Goal: Communication & Community: Answer question/provide support

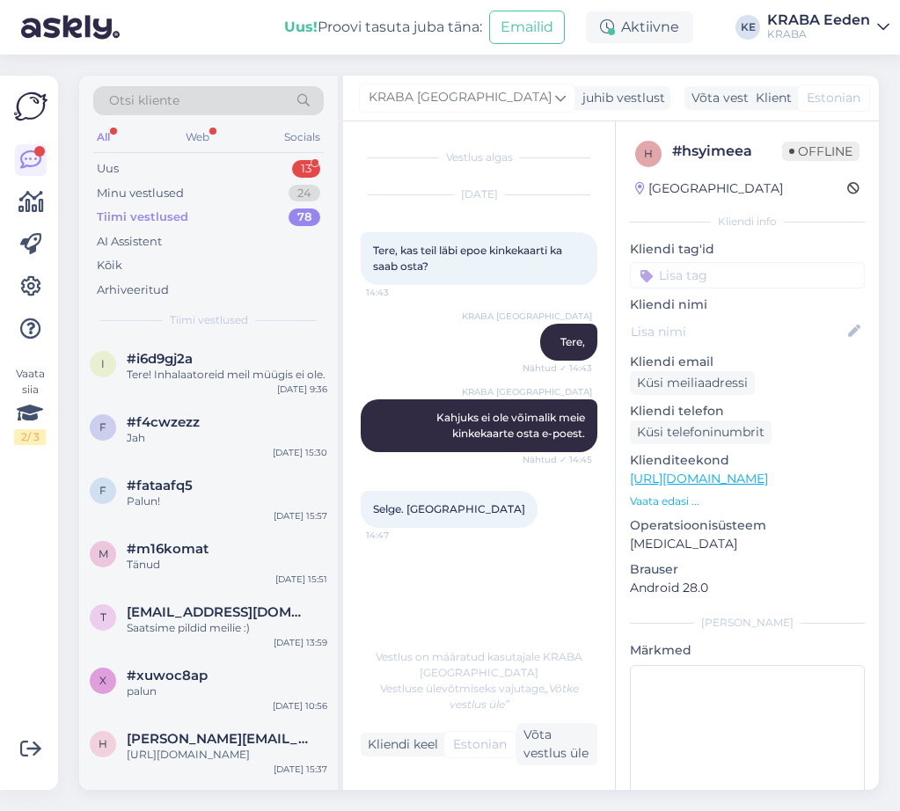
scroll to position [3518, 0]
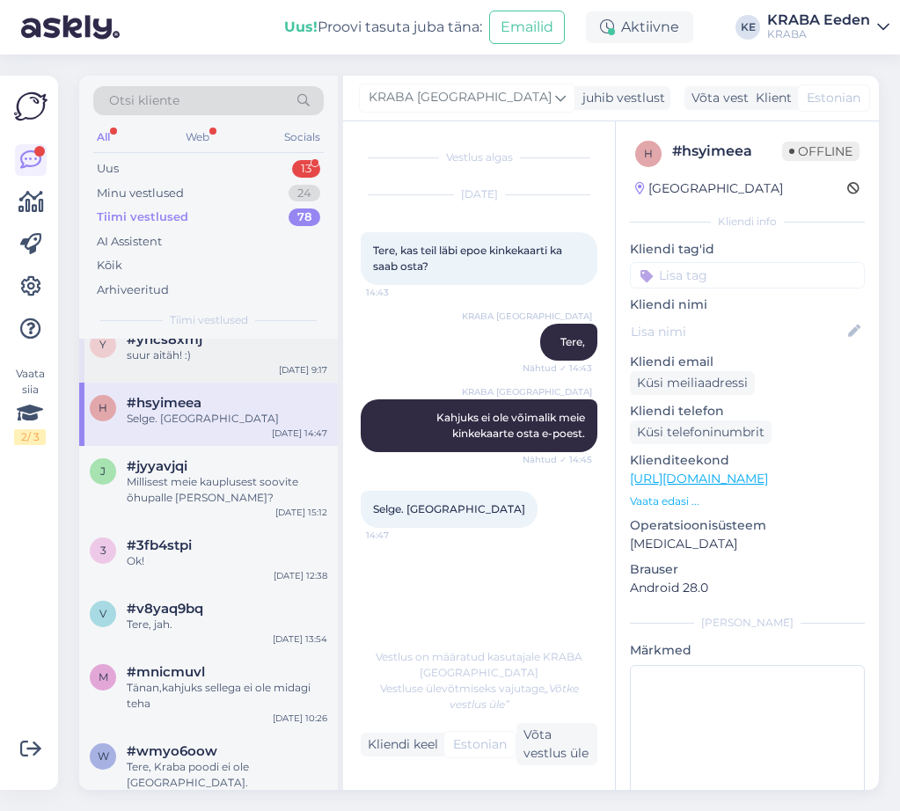
click at [242, 383] on div "y #yhcs8xmj suur aitäh! :) [DATE] 9:17" at bounding box center [208, 350] width 259 height 63
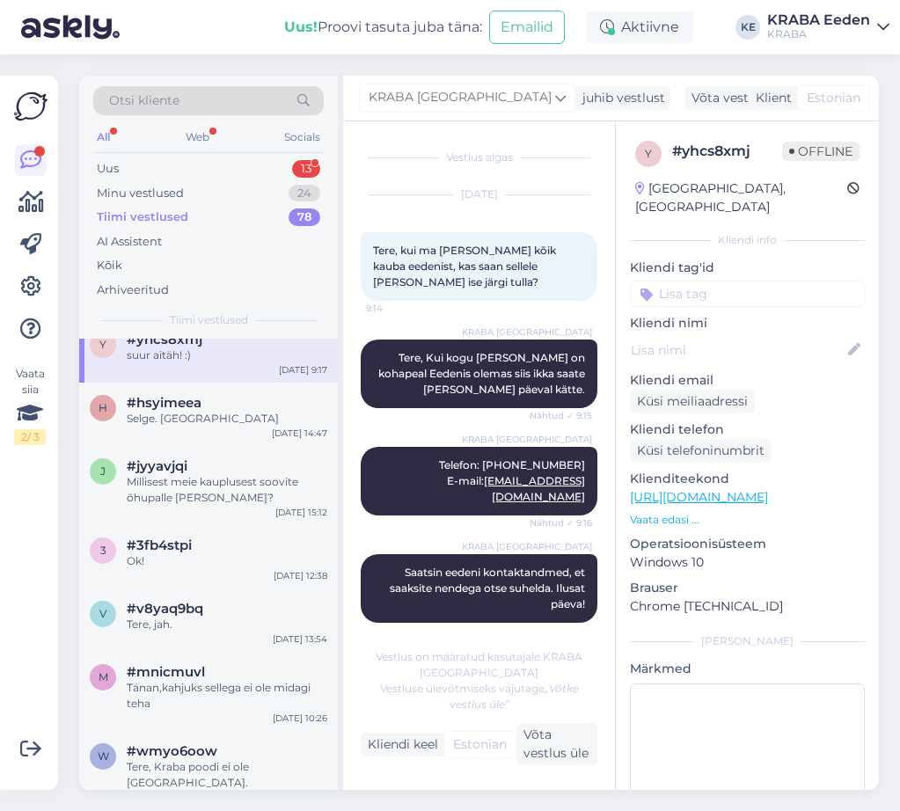
scroll to position [79, 0]
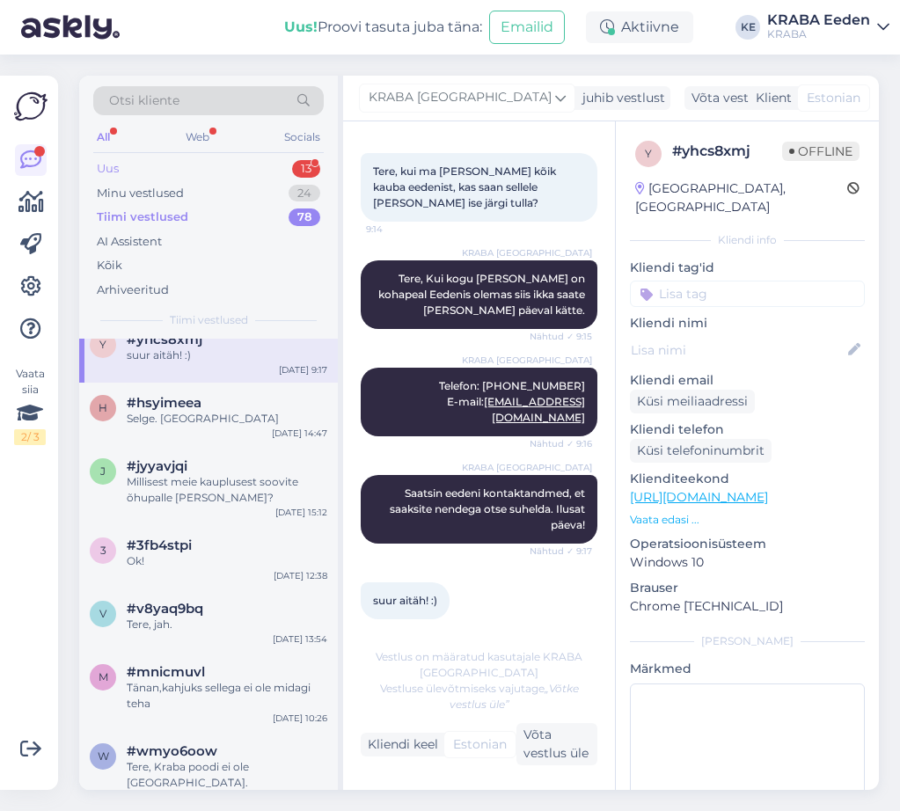
click at [196, 171] on div "Uus 13" at bounding box center [208, 169] width 230 height 25
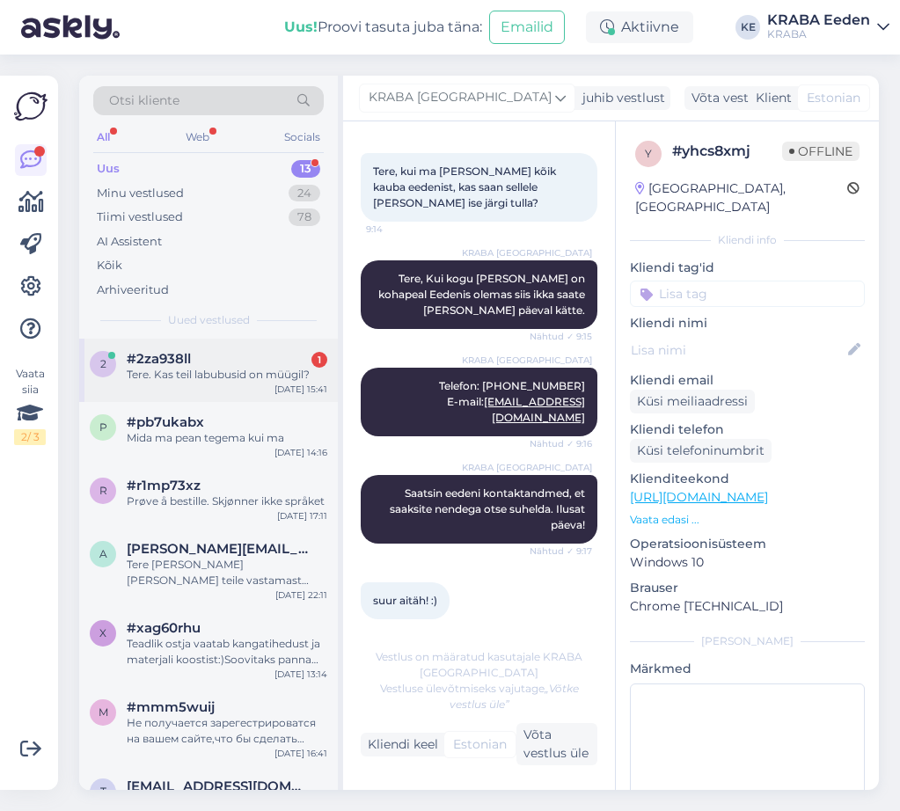
click at [245, 374] on div "Tere. Kas teil labubusid on müügil?" at bounding box center [227, 375] width 201 height 16
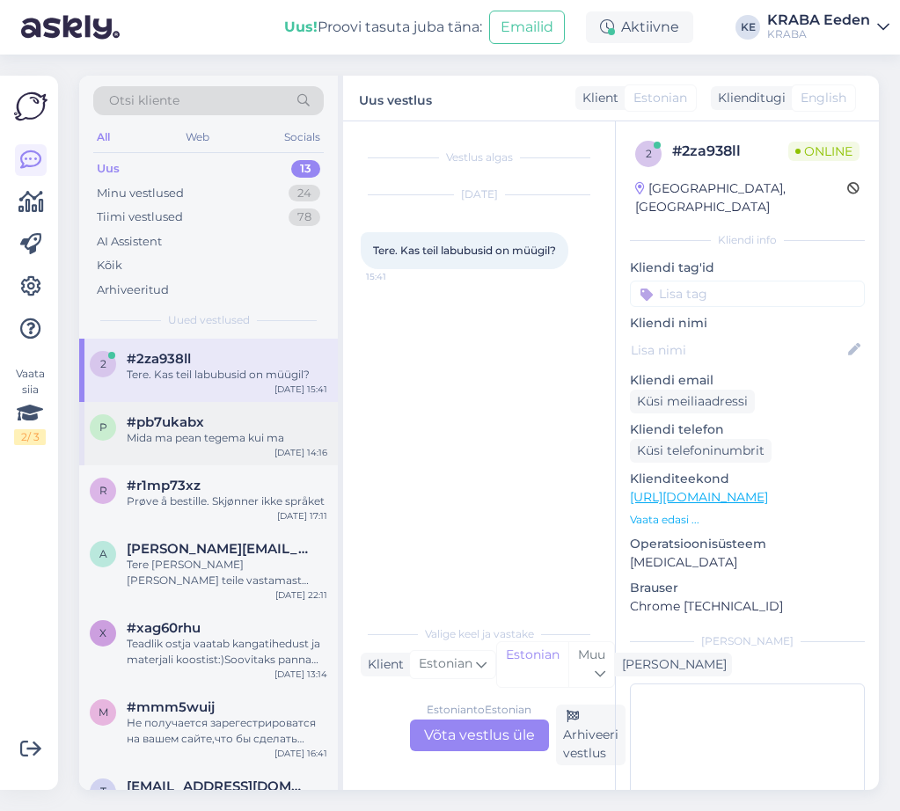
click at [215, 461] on div "p #pb7ukabx Mida ma pean tegema kui ma [DATE] 14:16" at bounding box center [208, 433] width 259 height 63
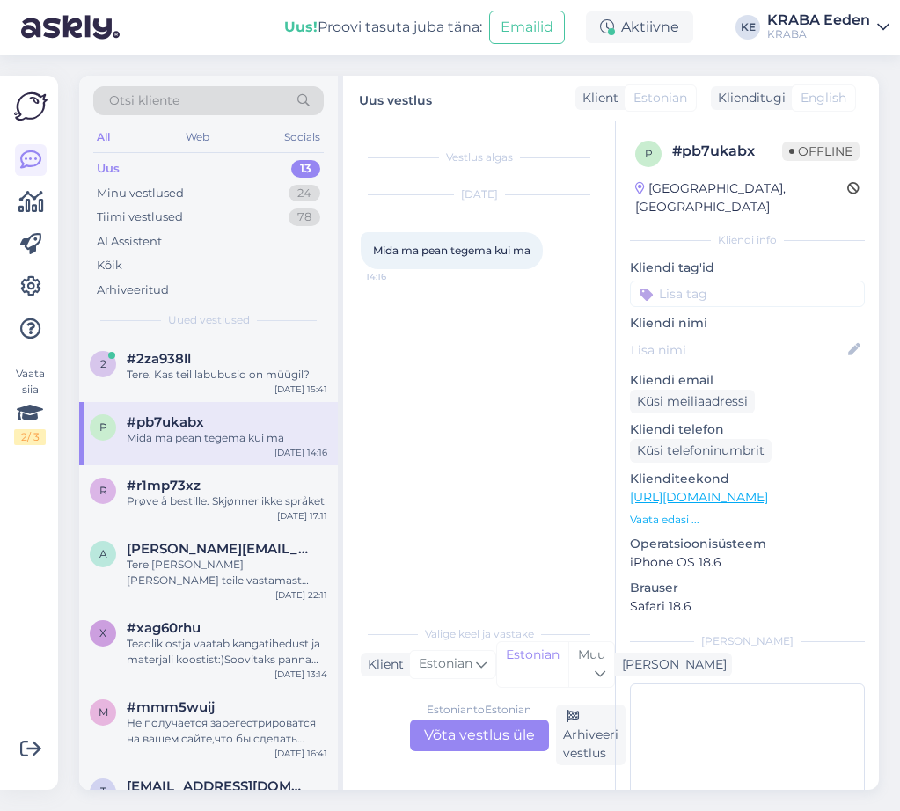
click at [249, 437] on div "Mida ma pean tegema kui ma" at bounding box center [227, 438] width 201 height 16
click at [248, 381] on div "Tere. Kas teil labubusid on müügil?" at bounding box center [227, 375] width 201 height 16
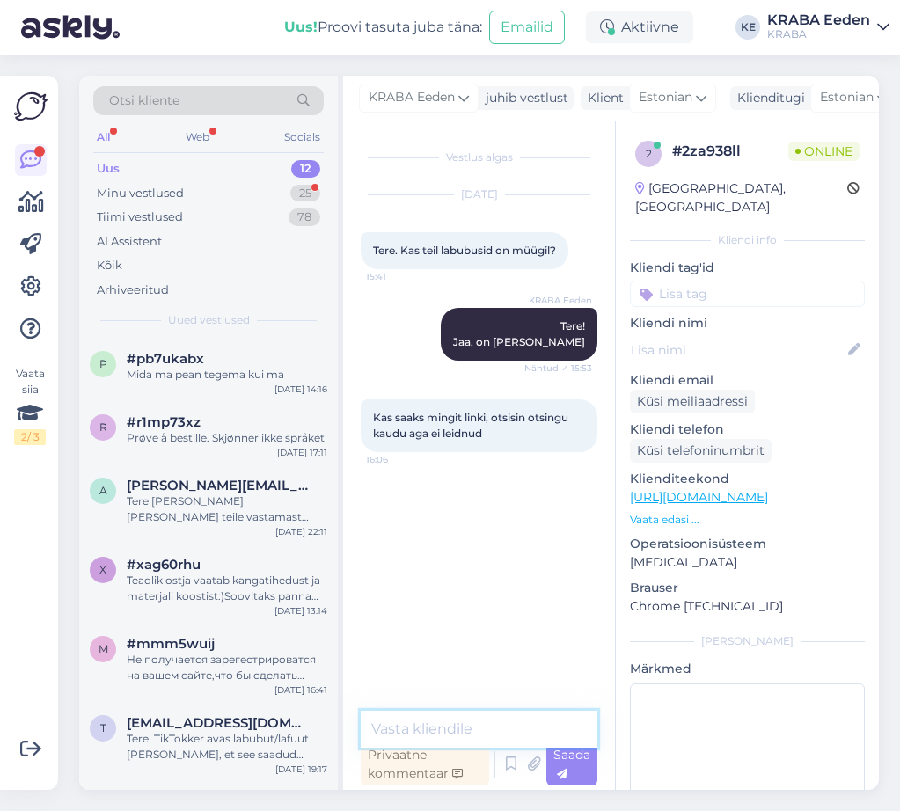
click at [419, 725] on textarea at bounding box center [479, 729] width 237 height 37
type textarea "E"
type textarea "Need on ainult kohapeal saadaval"
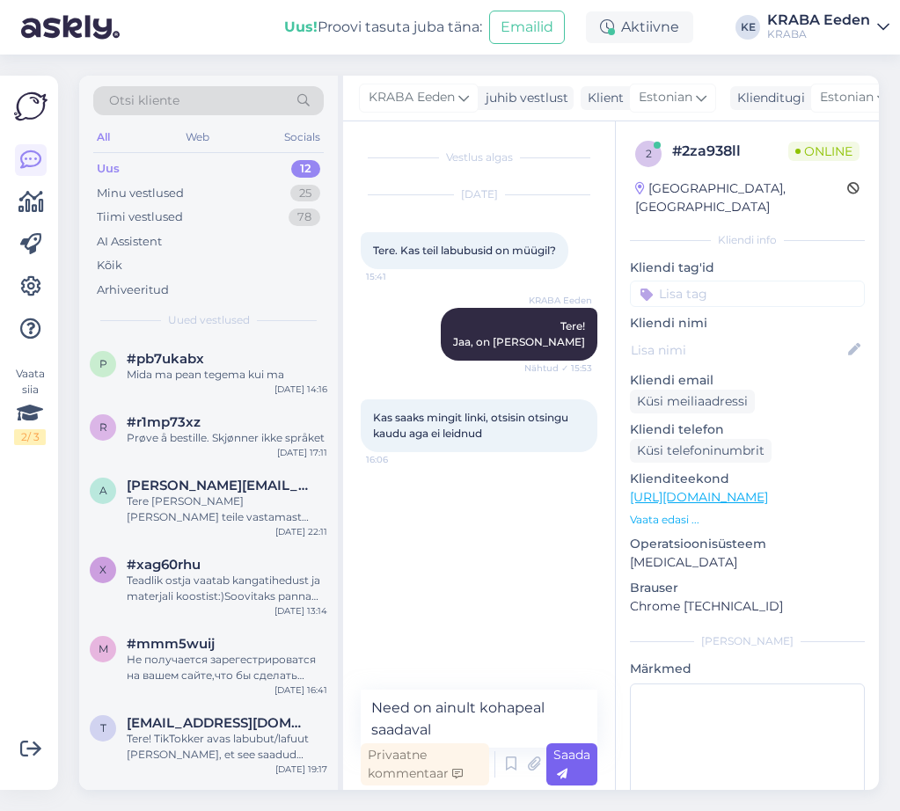
click at [563, 770] on icon at bounding box center [562, 774] width 11 height 11
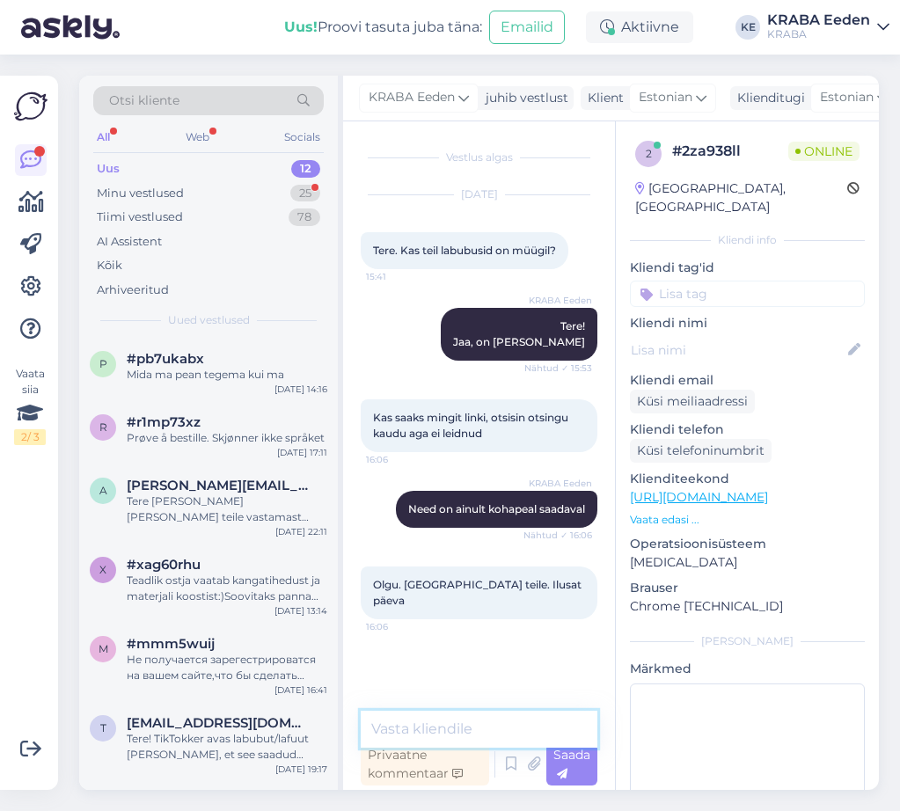
click at [455, 727] on textarea at bounding box center [479, 729] width 237 height 37
type textarea "Ilusat päeva teilegi!"
